Goal: Task Accomplishment & Management: Manage account settings

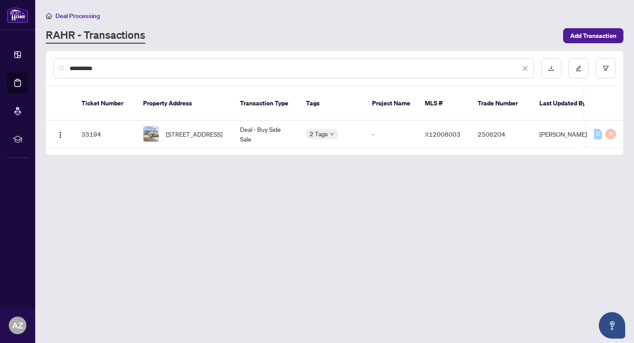
click at [118, 67] on input "**********" at bounding box center [295, 68] width 451 height 10
type input "*"
type input "**********"
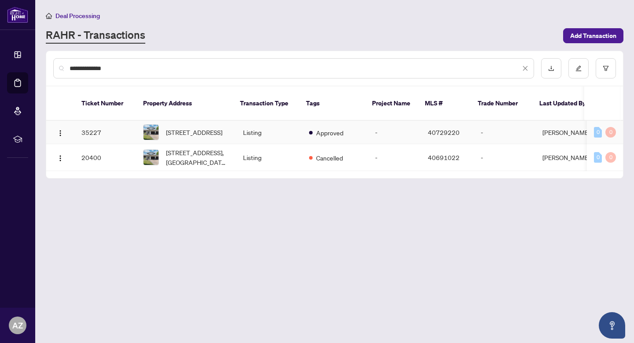
click at [260, 124] on td "Listing" at bounding box center [269, 132] width 66 height 23
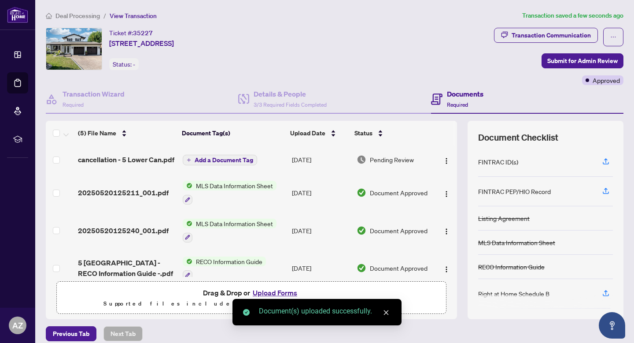
scroll to position [56, 0]
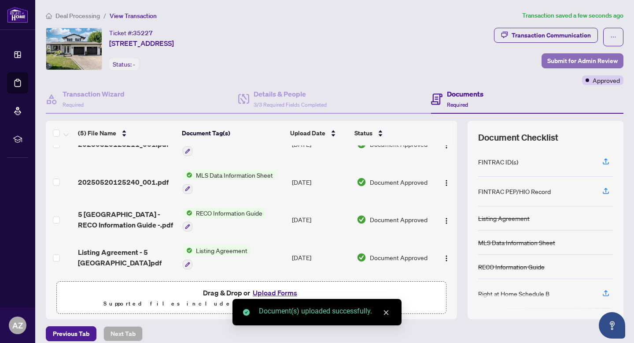
click at [593, 60] on span "Submit for Admin Review" at bounding box center [582, 61] width 70 height 14
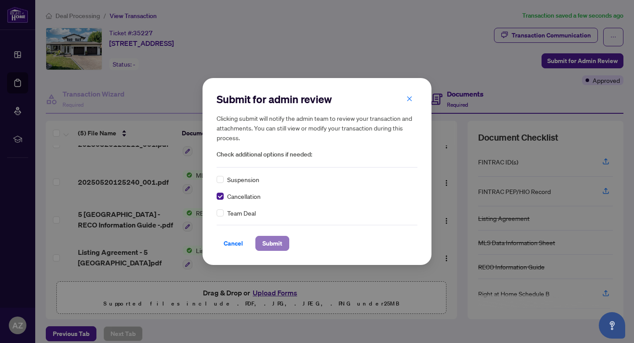
click at [281, 245] on span "Submit" at bounding box center [272, 243] width 20 height 14
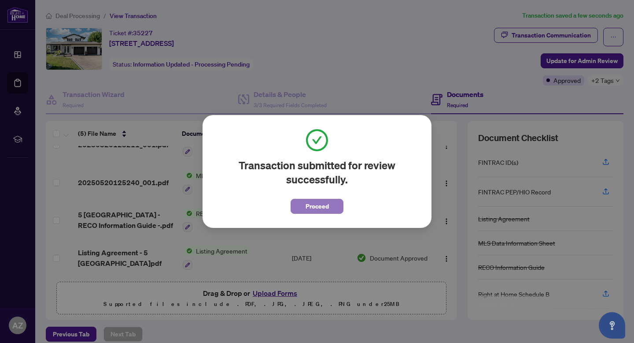
click at [315, 209] on span "Proceed" at bounding box center [317, 206] width 23 height 14
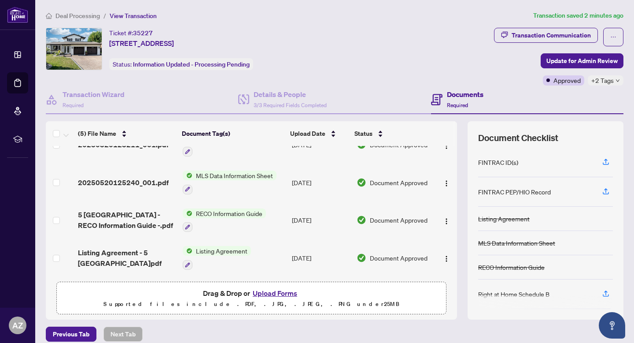
click at [85, 12] on span "Deal Processing" at bounding box center [77, 16] width 44 height 8
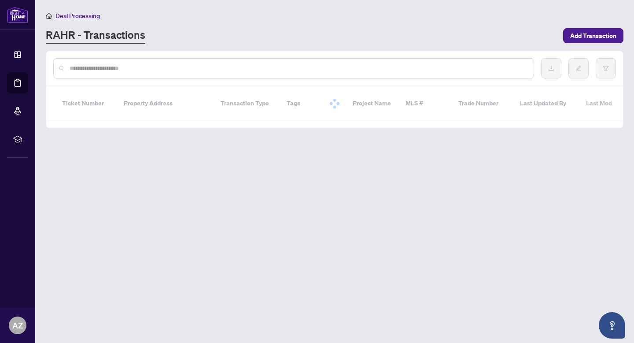
click at [111, 63] on input "text" at bounding box center [298, 68] width 457 height 10
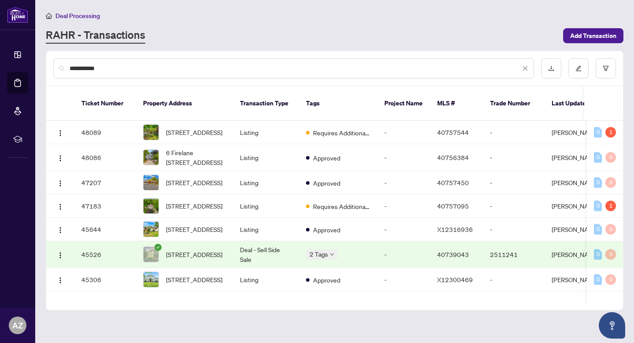
type input "**********"
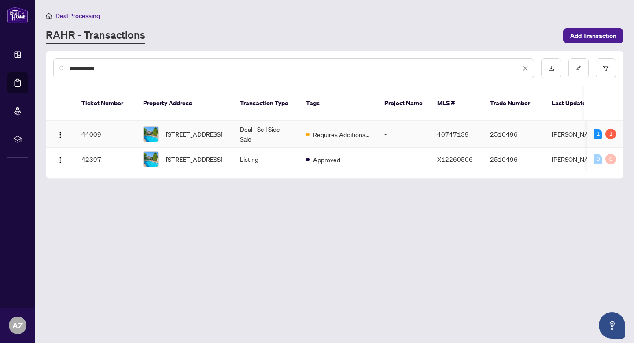
click at [253, 133] on td "Deal - Sell Side Sale" at bounding box center [266, 134] width 66 height 27
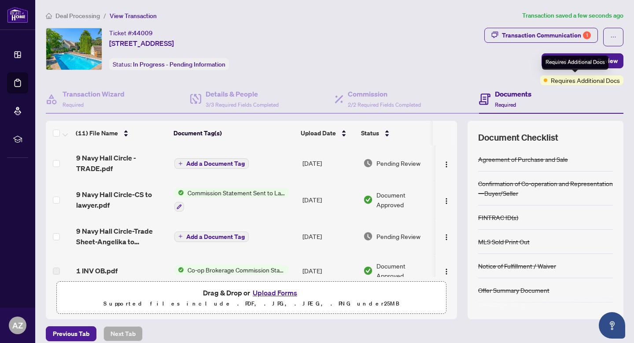
click at [562, 61] on div "Requires Additional Docs" at bounding box center [575, 62] width 67 height 14
click at [560, 58] on span "Submit for Admin Review" at bounding box center [582, 61] width 70 height 14
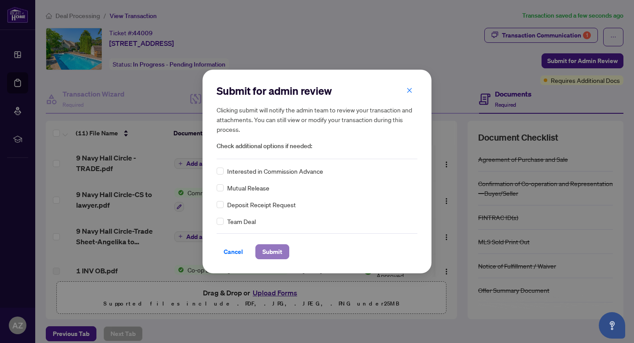
click at [280, 254] on span "Submit" at bounding box center [272, 251] width 20 height 14
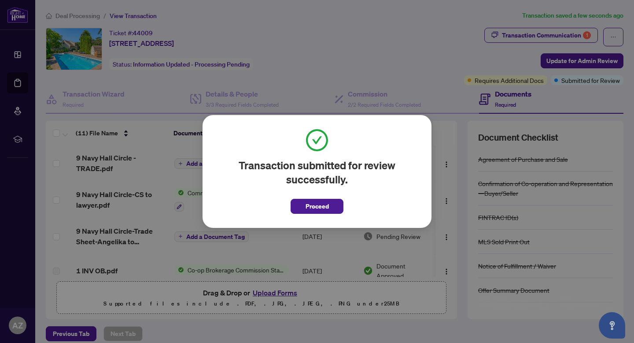
click at [311, 200] on span "Proceed" at bounding box center [317, 206] width 23 height 14
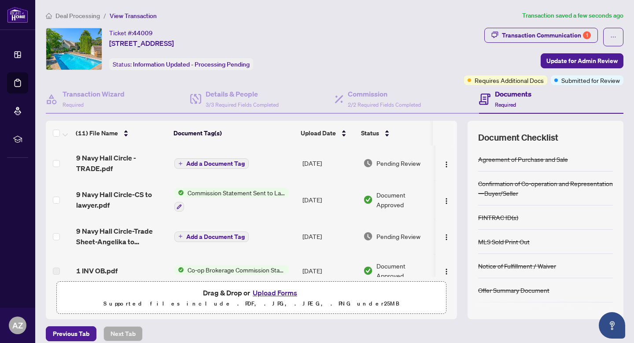
click at [81, 13] on span "Deal Processing" at bounding box center [77, 16] width 44 height 8
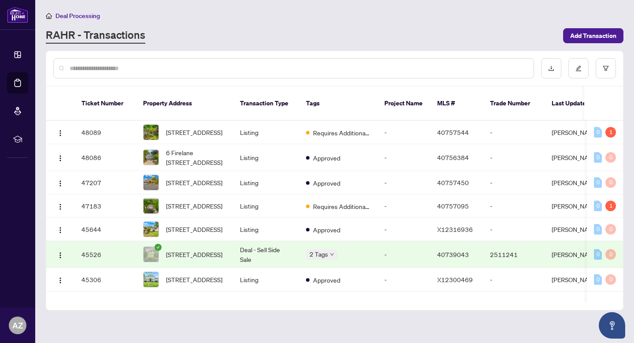
click at [111, 65] on input "text" at bounding box center [298, 68] width 457 height 10
click at [363, 130] on td "Requires Additional Docs" at bounding box center [338, 132] width 78 height 23
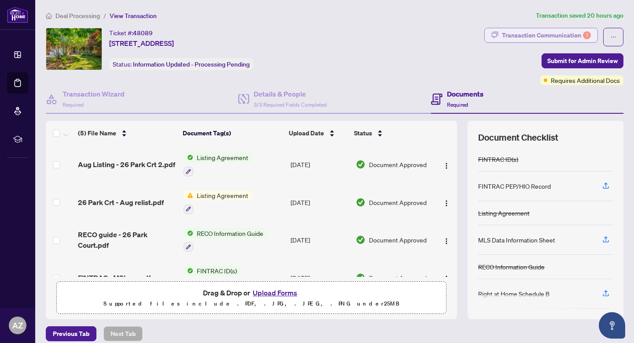
click at [512, 34] on div "Transaction Communication 1" at bounding box center [546, 35] width 89 height 14
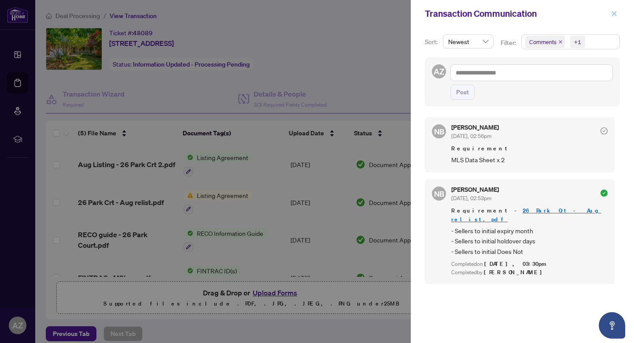
click at [614, 8] on span "button" at bounding box center [614, 14] width 6 height 14
